Goal: Use online tool/utility: Utilize a website feature to perform a specific function

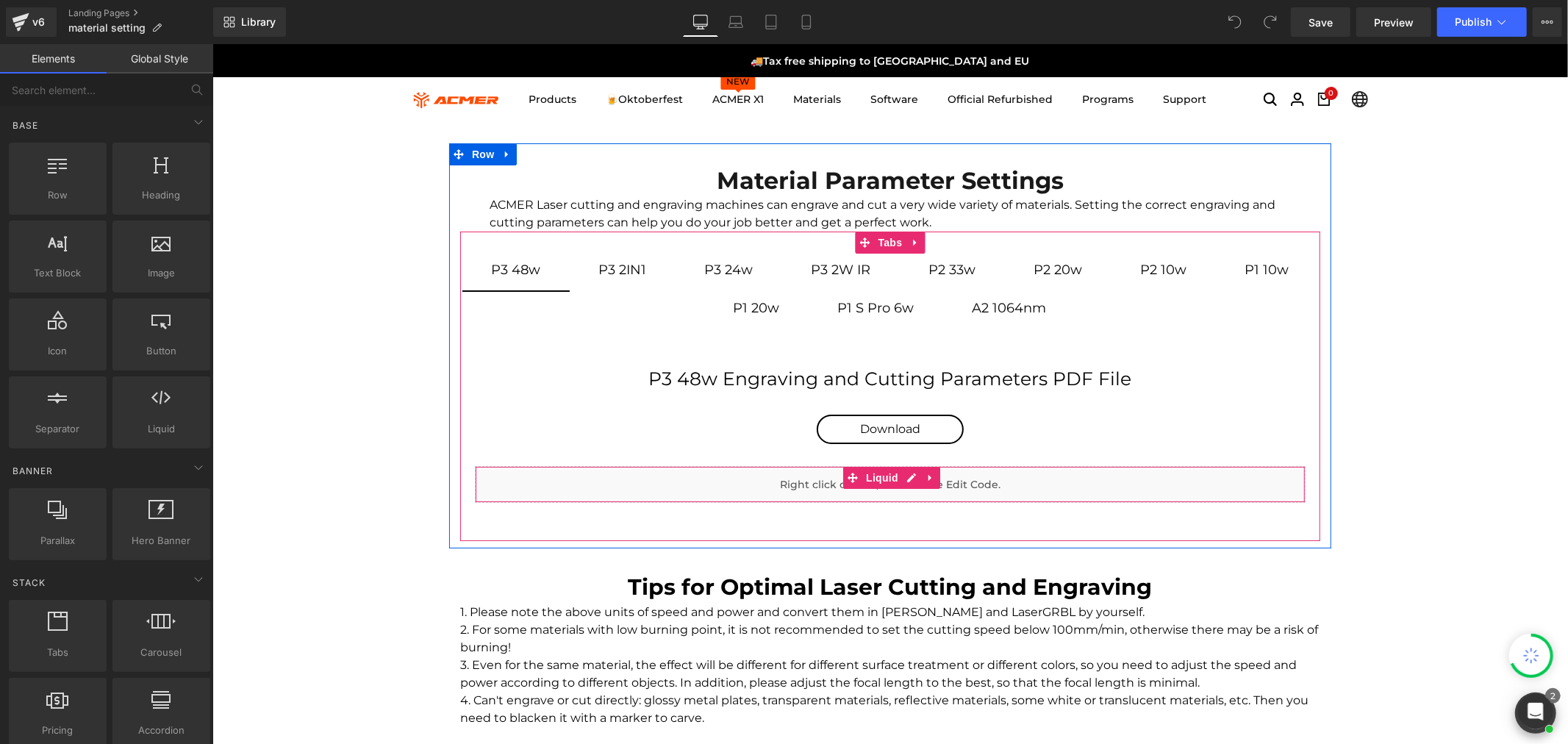
click at [905, 473] on div "Liquid" at bounding box center [889, 484] width 831 height 37
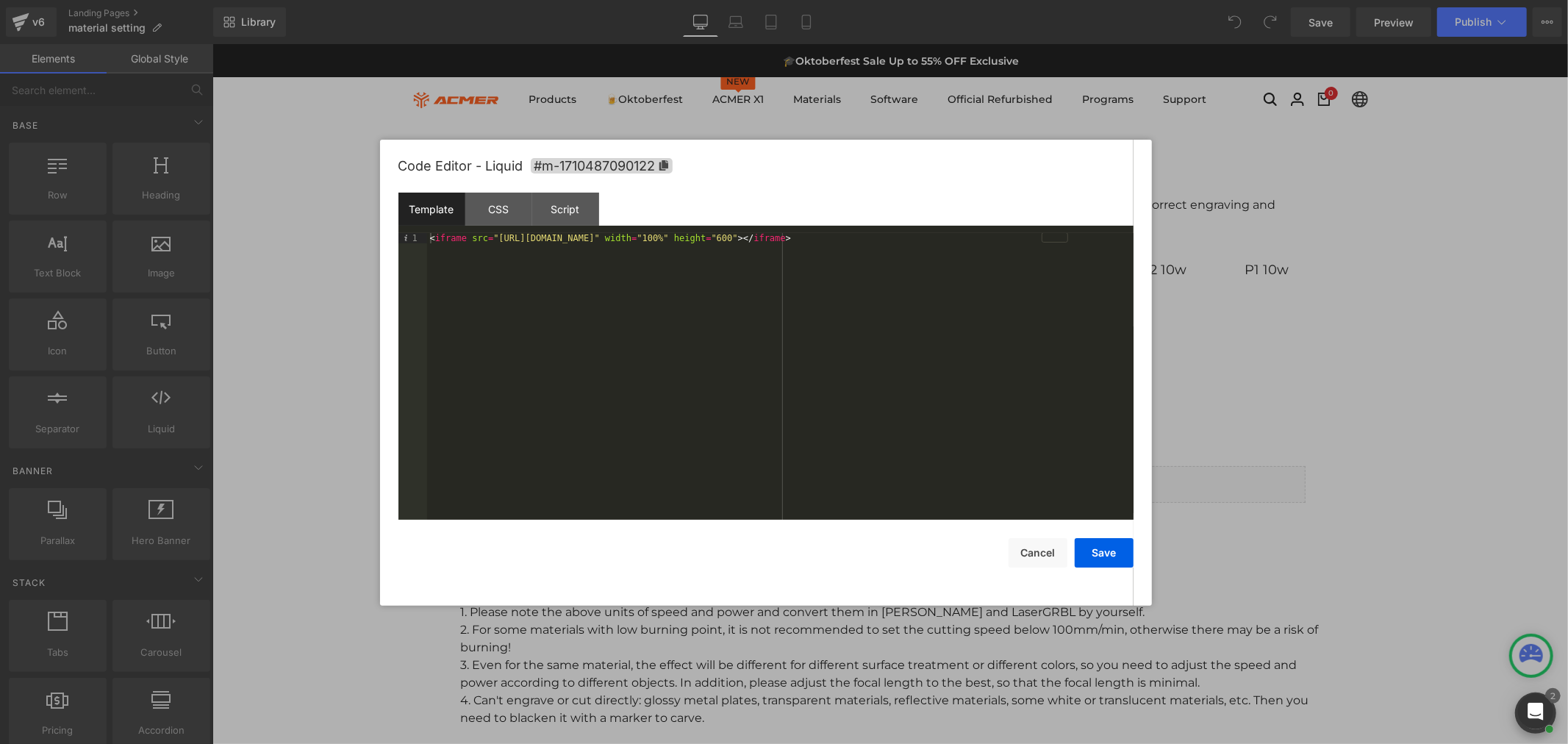
click at [634, 263] on div "< iframe src = "[URL][DOMAIN_NAME]" width = "100%" height = "600" > </ iframe >" at bounding box center [780, 387] width 706 height 308
drag, startPoint x: 511, startPoint y: 211, endPoint x: 534, endPoint y: 211, distance: 23.0
click at [511, 211] on div "CSS" at bounding box center [499, 209] width 67 height 33
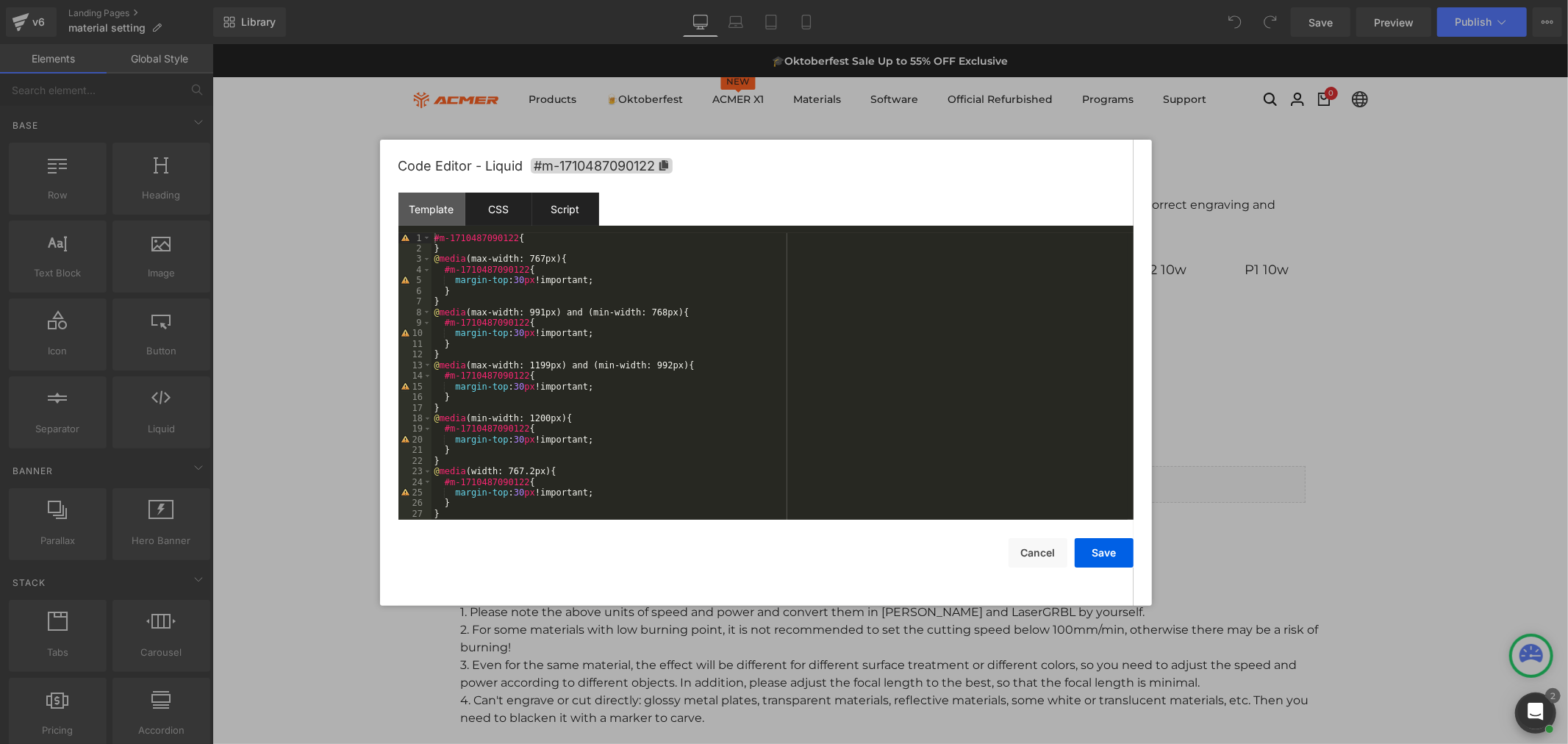
click at [584, 209] on div "Script" at bounding box center [566, 209] width 67 height 33
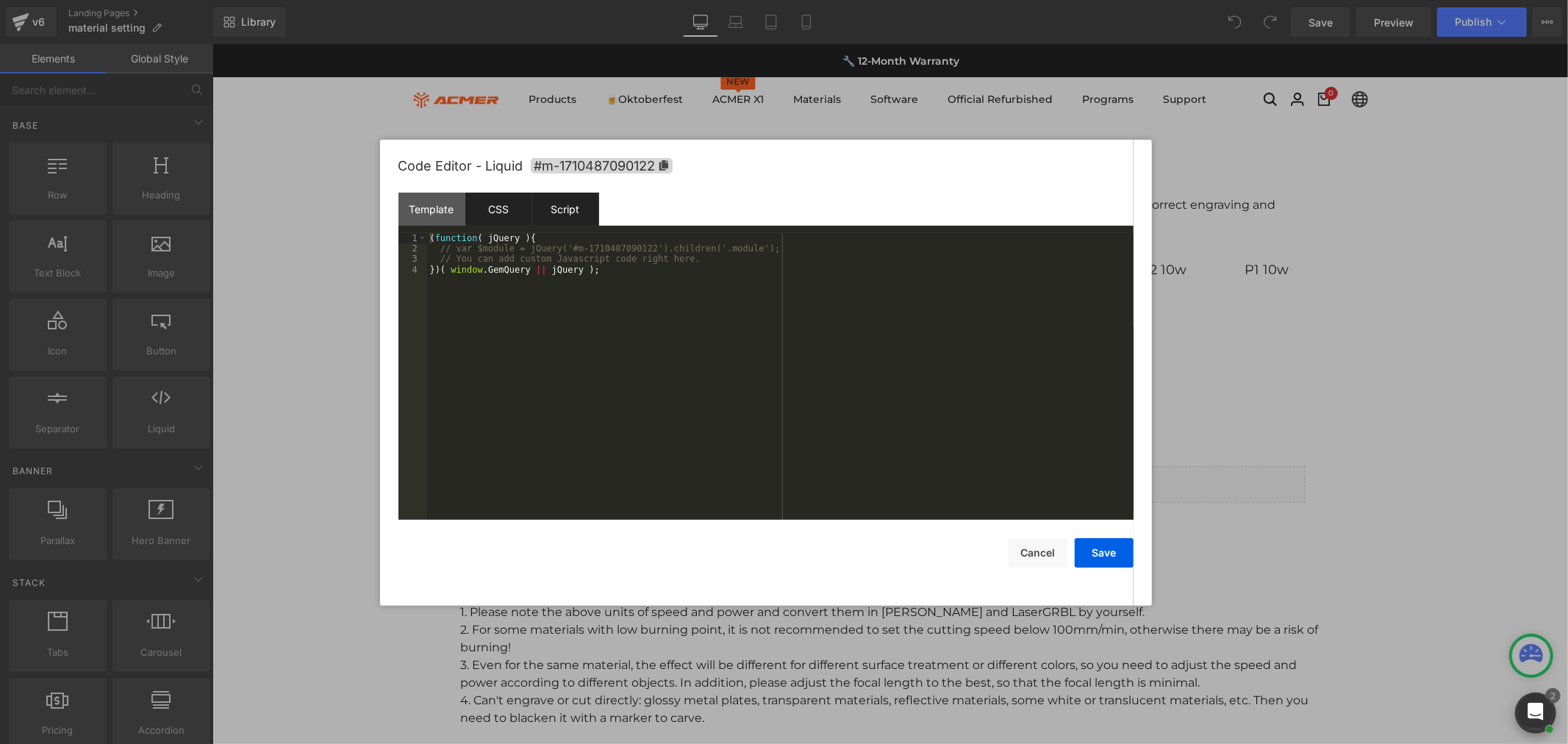
click at [519, 204] on div "CSS" at bounding box center [499, 209] width 67 height 33
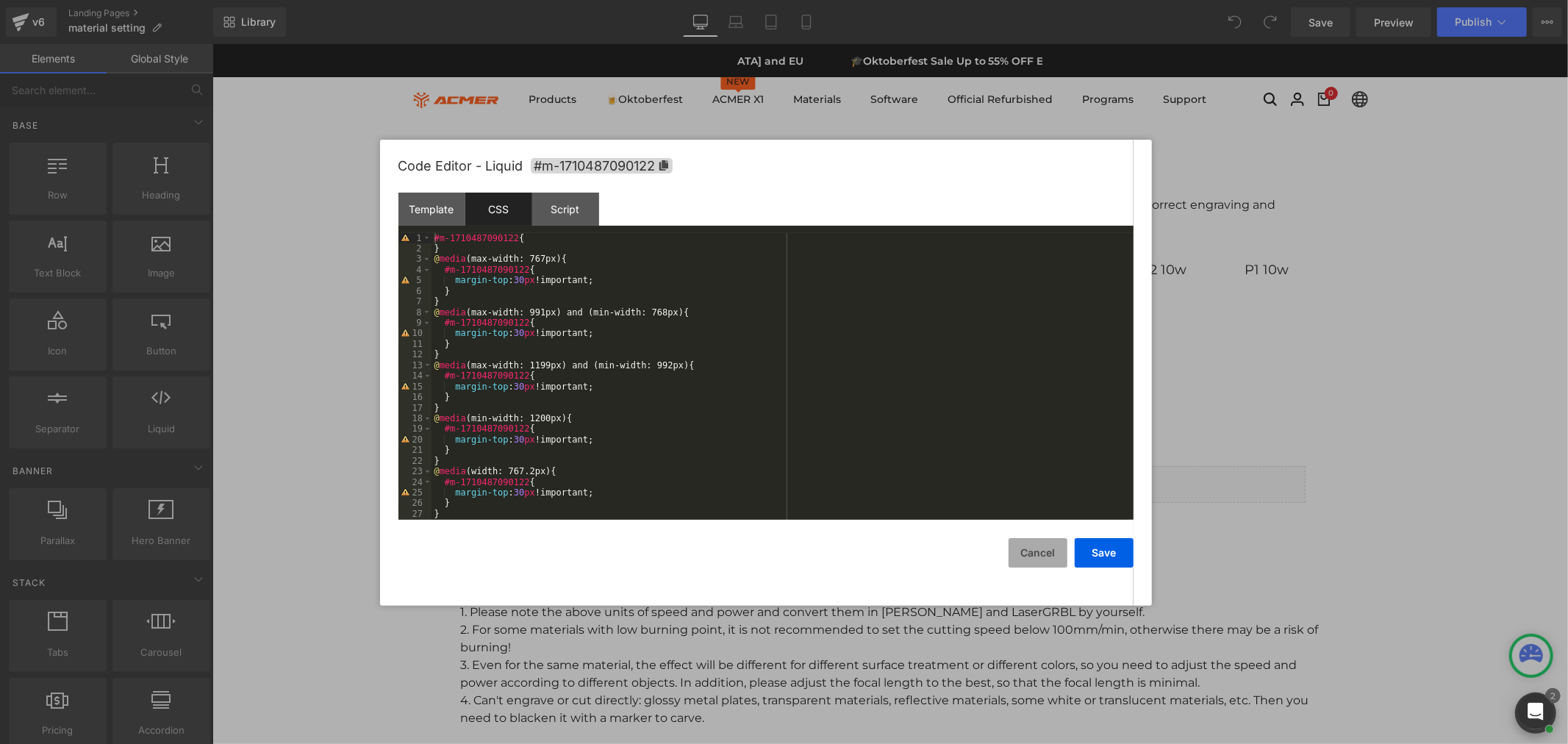
click at [1049, 557] on button "Cancel" at bounding box center [1038, 552] width 58 height 29
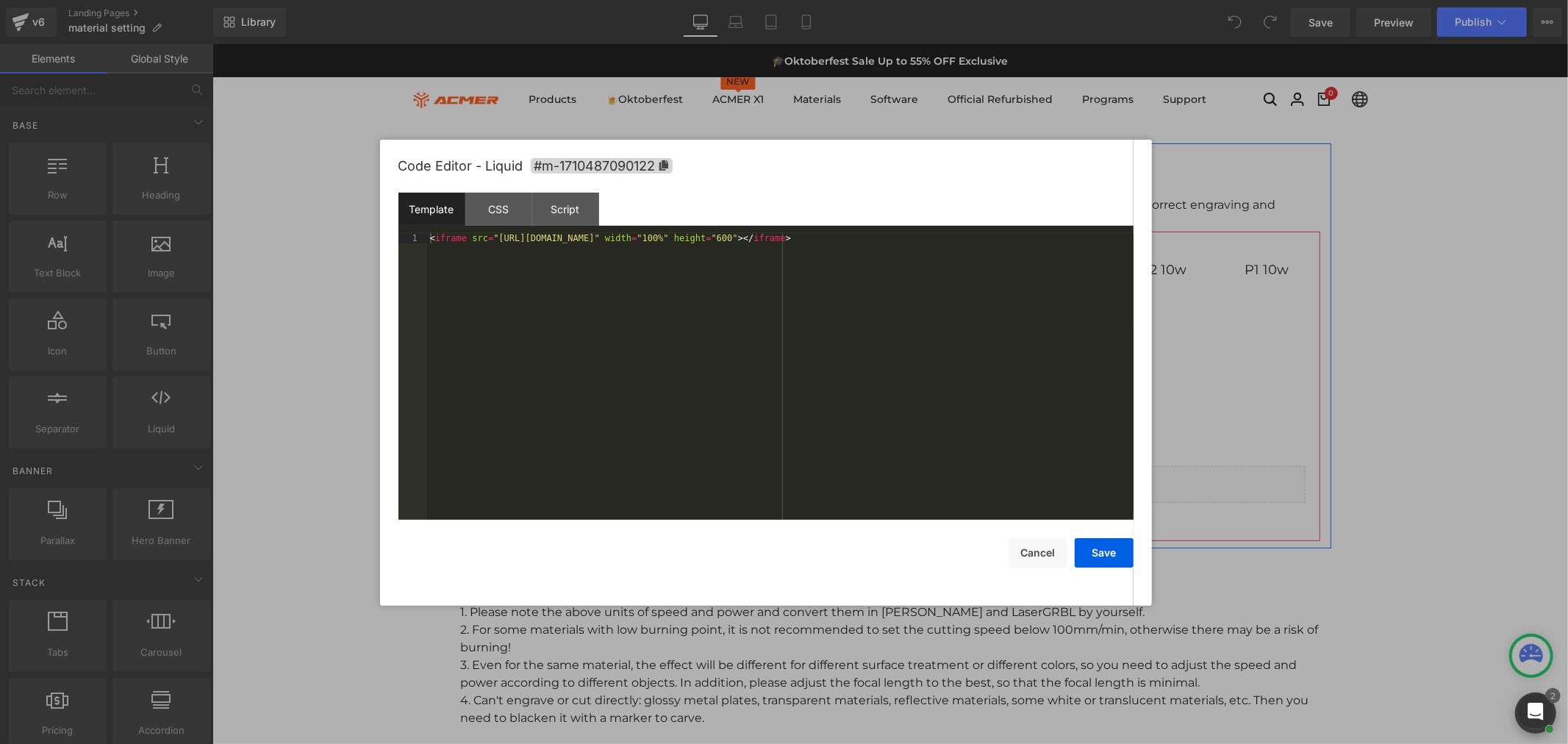
click at [897, 478] on div "Liquid" at bounding box center [889, 484] width 831 height 37
click at [703, 234] on div "< iframe src = "[URL][DOMAIN_NAME]" width = "100%" height = "600" > </ iframe >" at bounding box center [780, 387] width 706 height 308
drag, startPoint x: 488, startPoint y: 219, endPoint x: 511, endPoint y: 229, distance: 25.1
click at [488, 219] on div "CSS" at bounding box center [499, 209] width 67 height 33
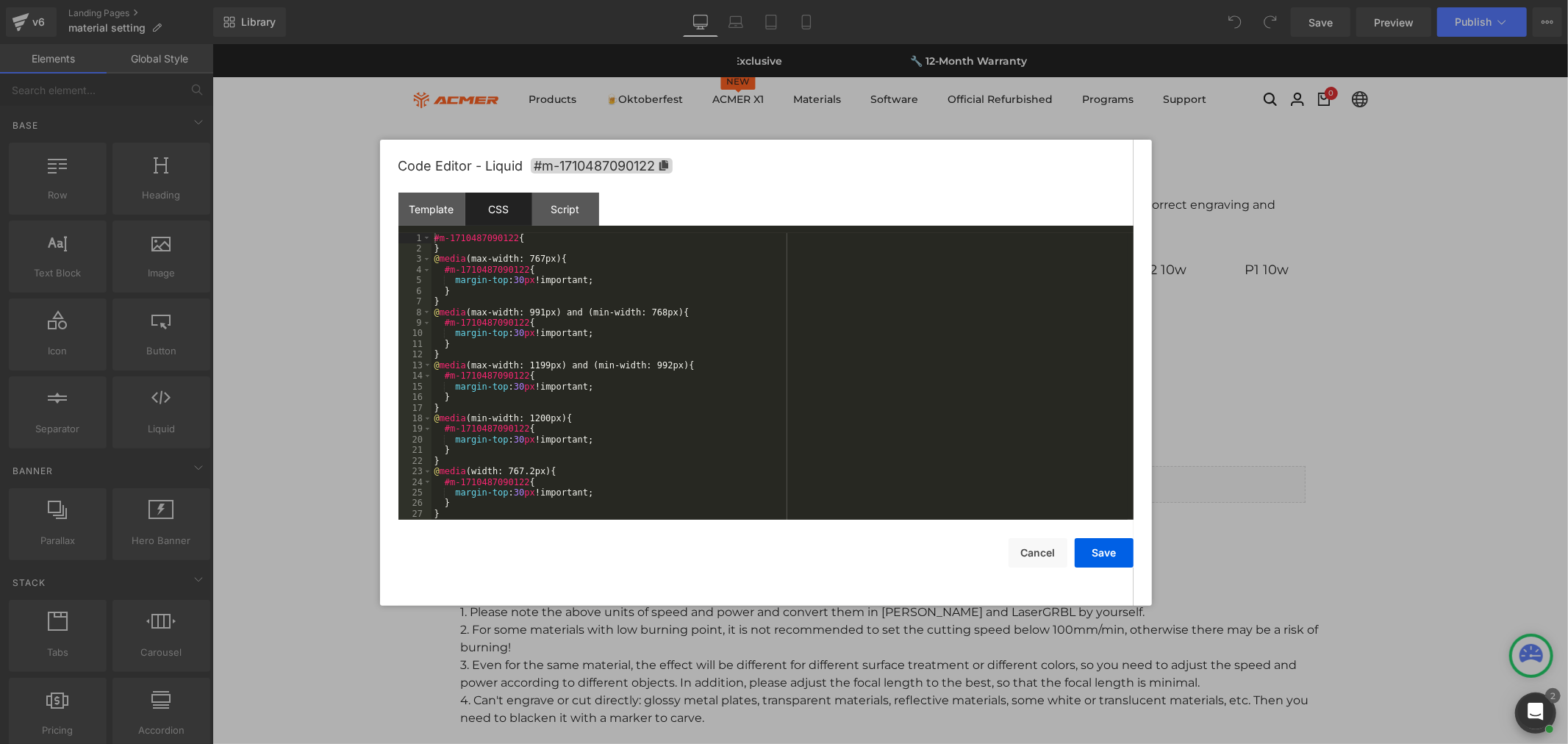
click at [631, 305] on div "#m-1710487090122 { } @ media (max-width: 767px) { #m-1710487090122 { margin-top…" at bounding box center [780, 387] width 696 height 308
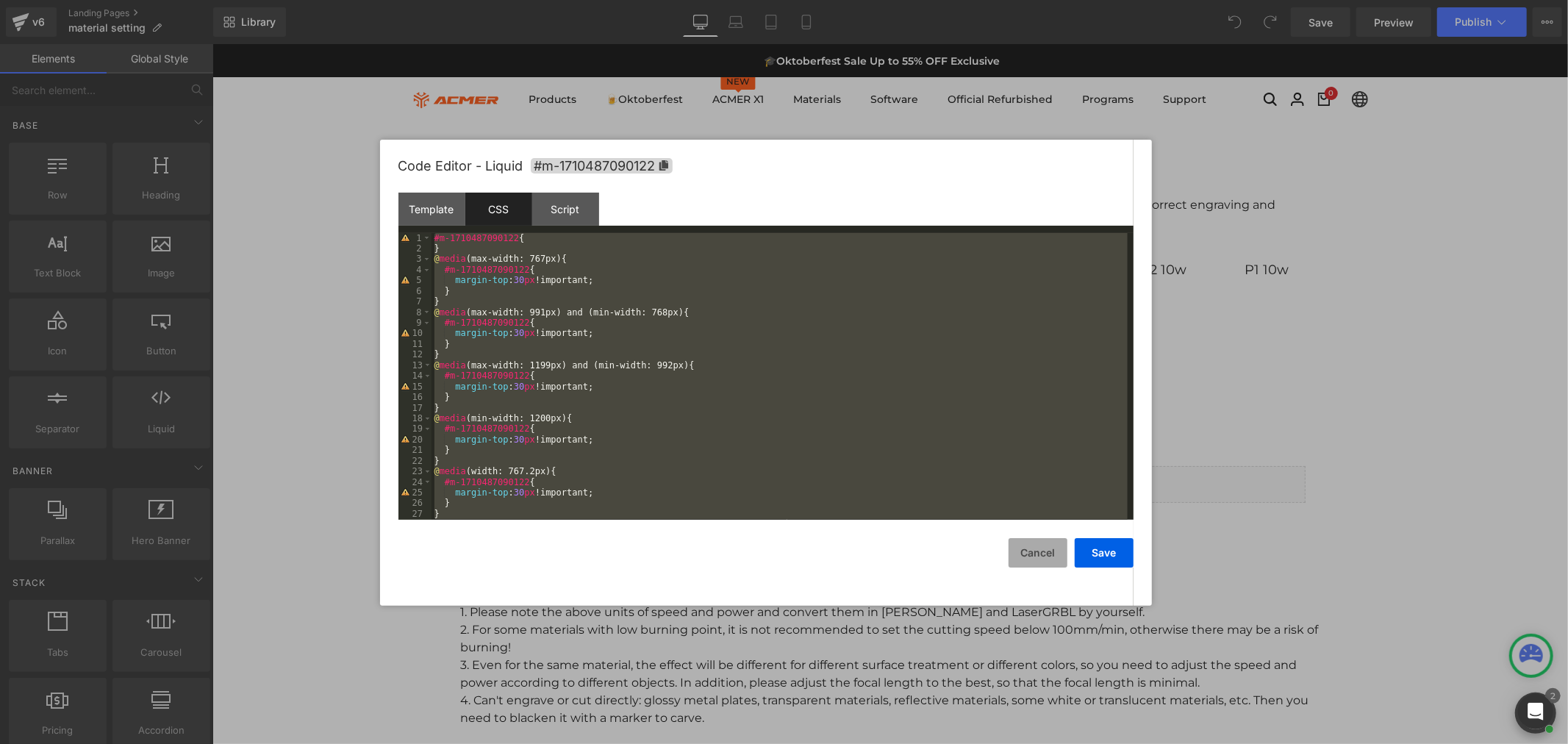
click at [1046, 544] on button "Cancel" at bounding box center [1038, 552] width 58 height 29
